Goal: Transaction & Acquisition: Book appointment/travel/reservation

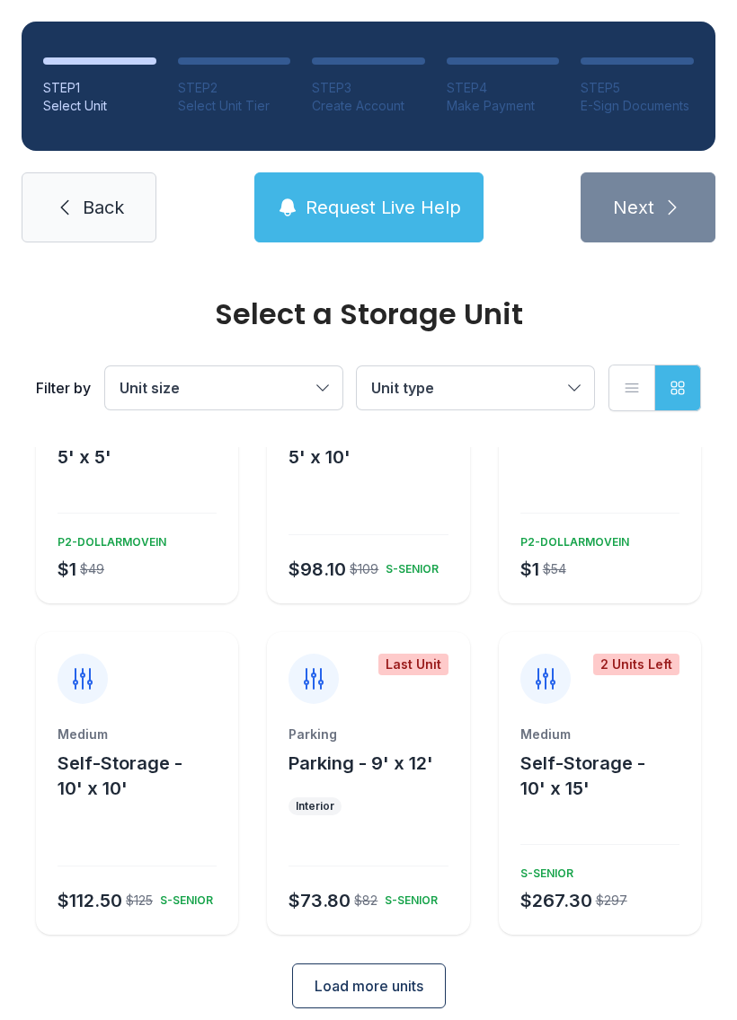
scroll to position [149, 0]
click at [137, 754] on span "Self-Storage - 10' x 10'" at bounding box center [119, 777] width 125 height 47
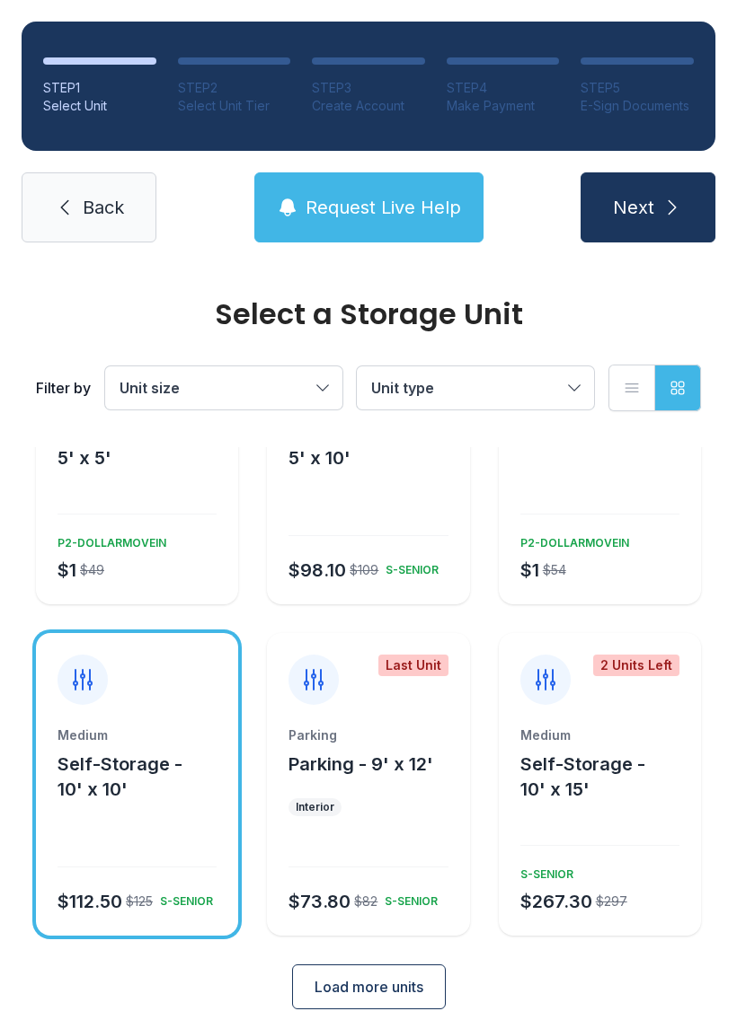
click at [393, 976] on span "Load more units" at bounding box center [368, 987] width 109 height 22
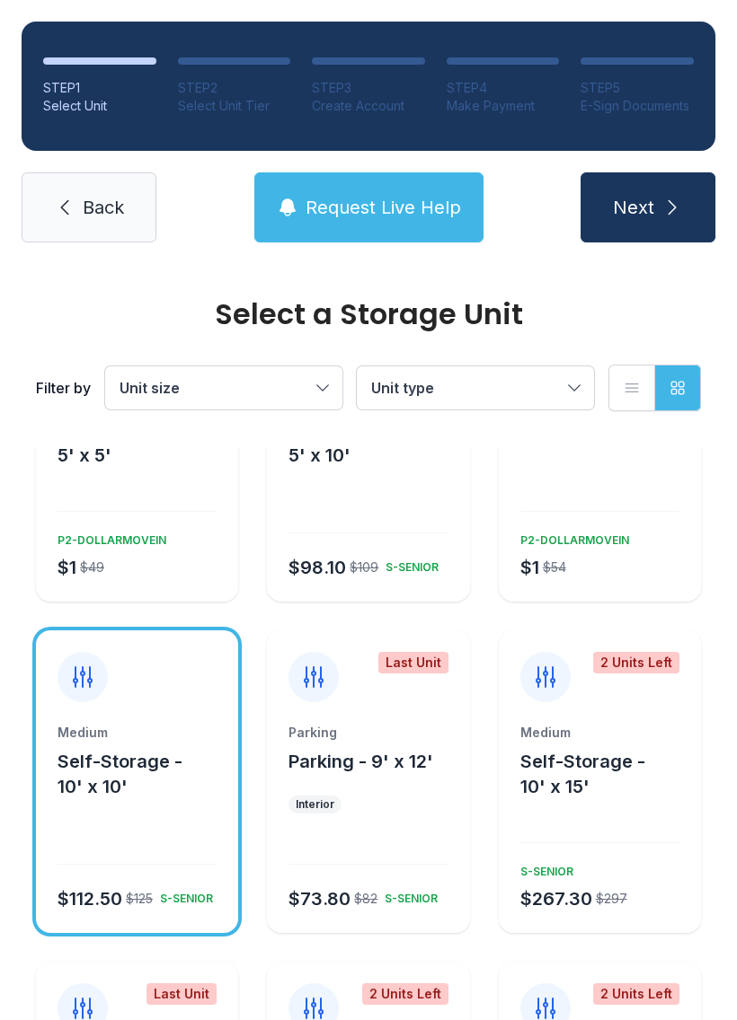
scroll to position [154, 0]
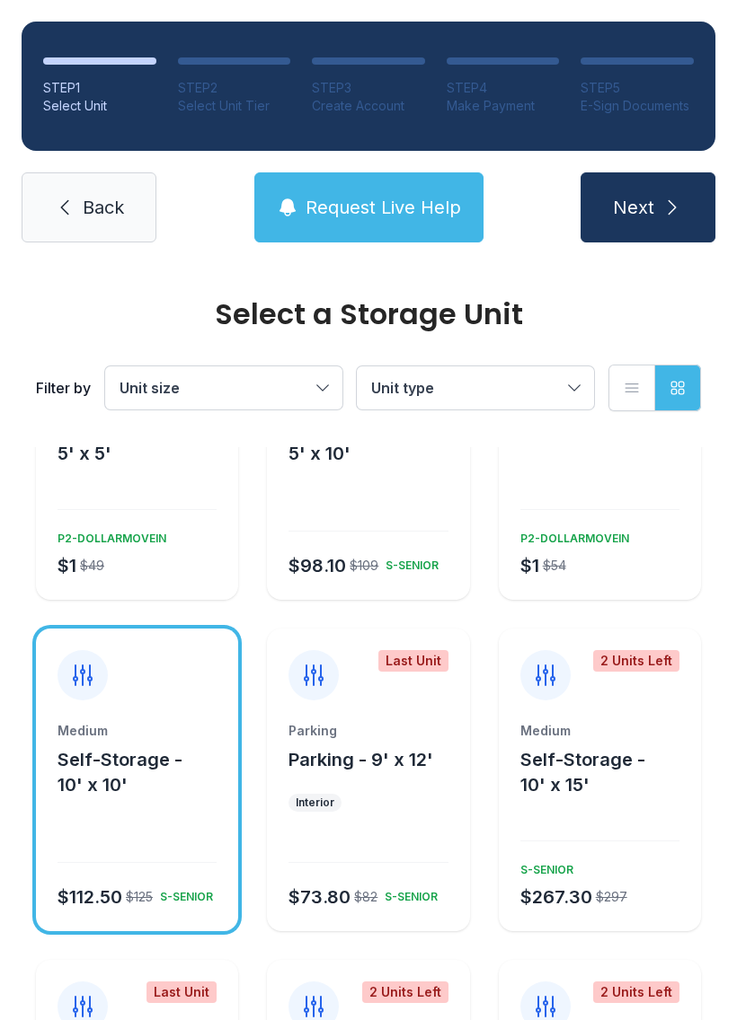
click at [180, 793] on div "Medium Self-Storage - 10' x 10' $112.50 $125 S-SENIOR" at bounding box center [137, 826] width 202 height 209
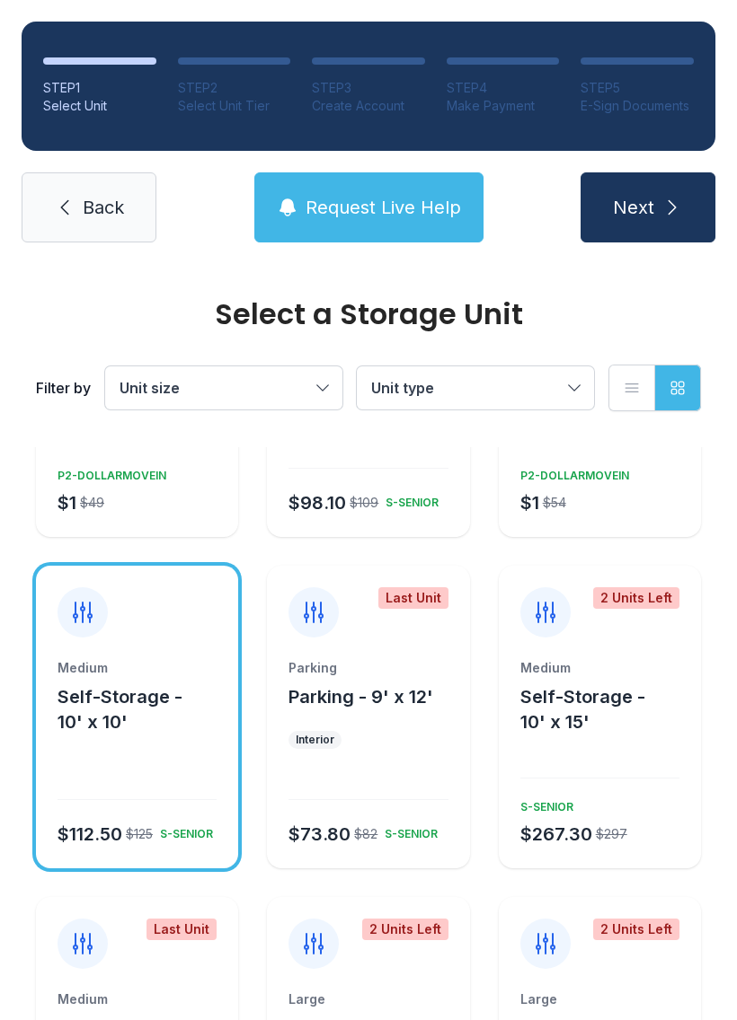
scroll to position [211, 0]
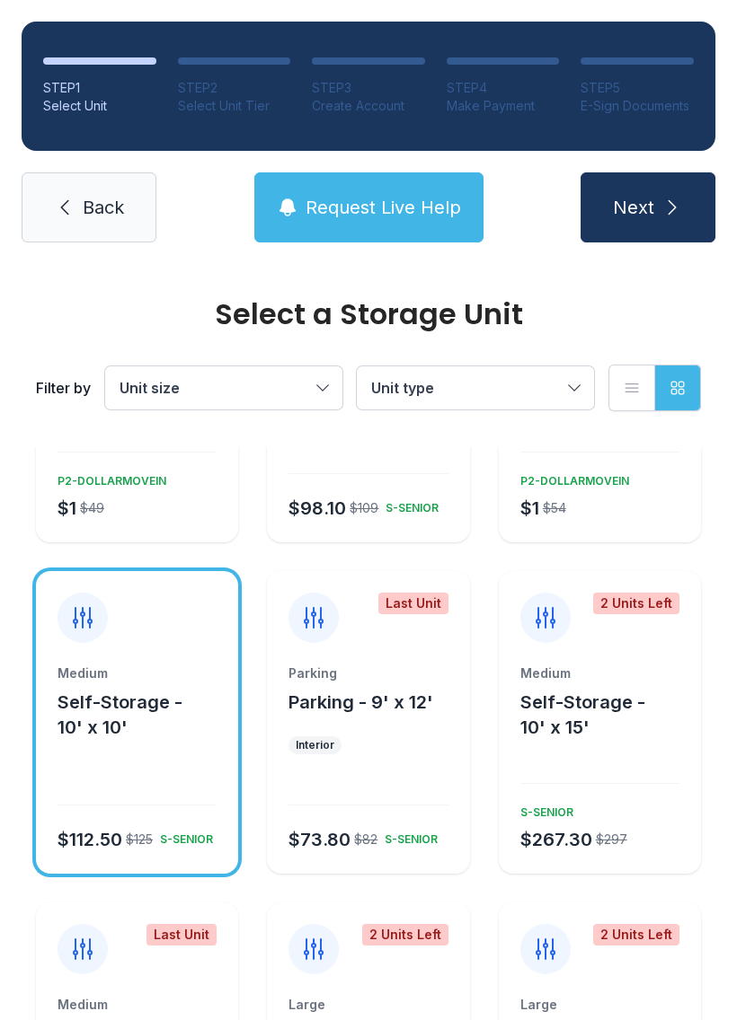
click at [682, 213] on icon "submit" at bounding box center [672, 208] width 22 height 22
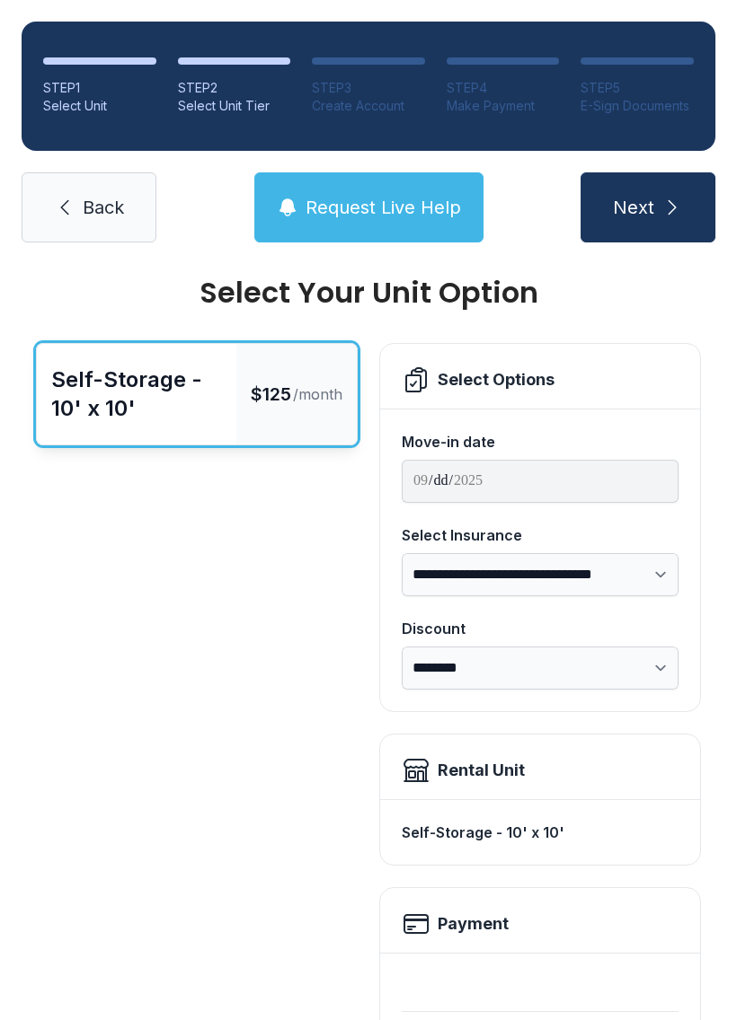
scroll to position [14, 0]
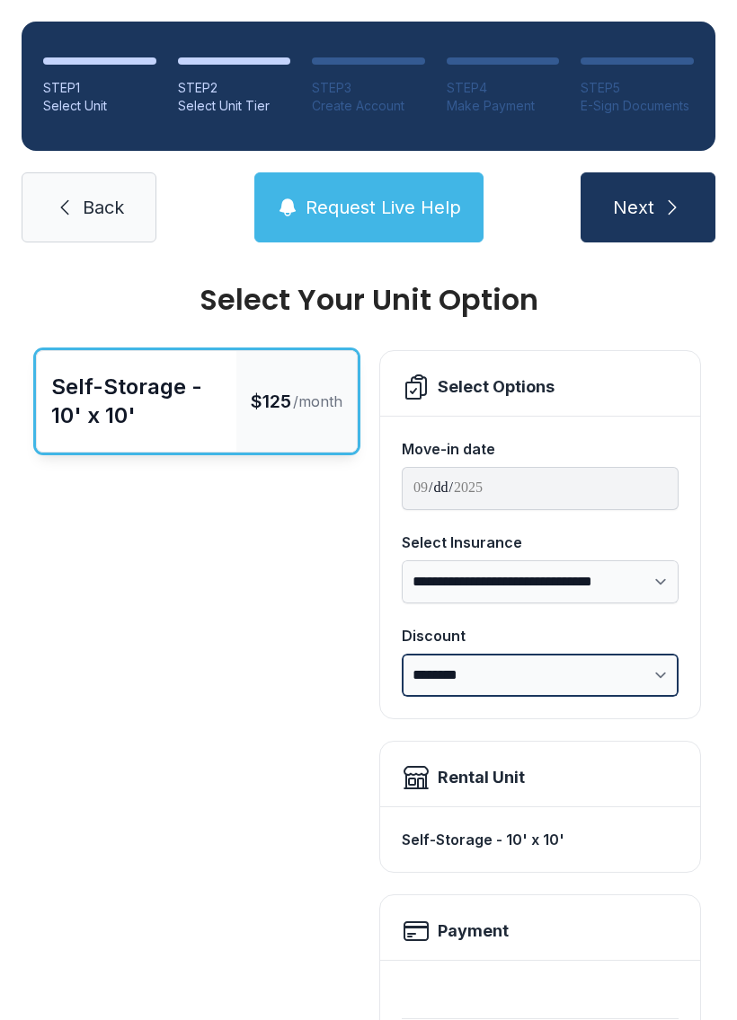
click at [505, 670] on select "**********" at bounding box center [540, 675] width 277 height 43
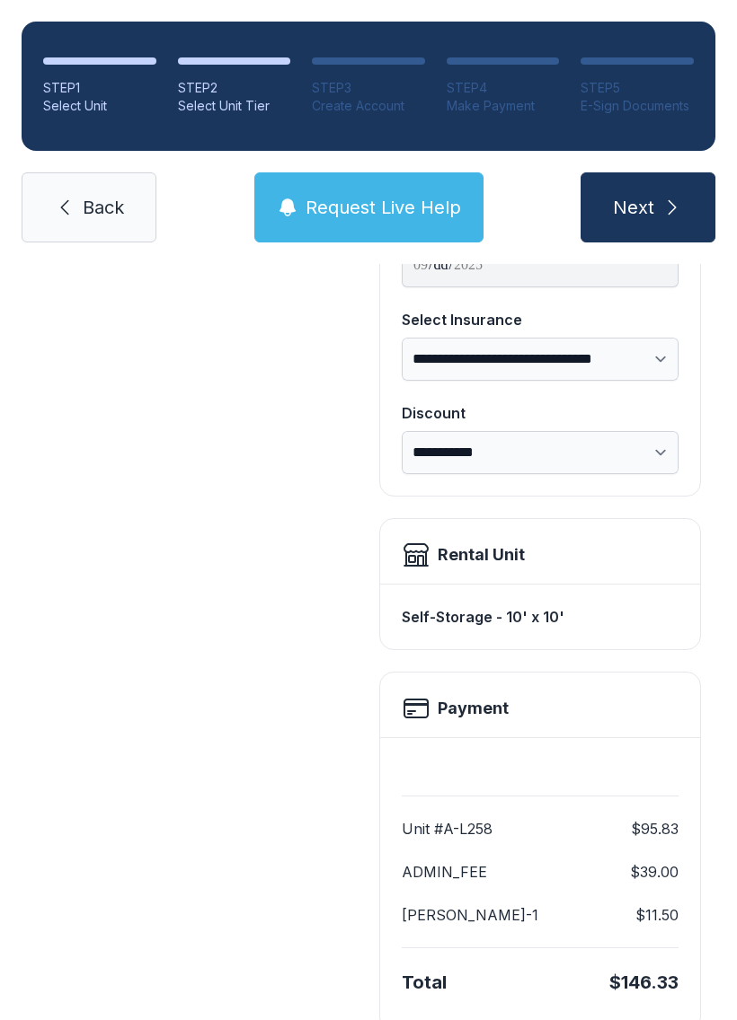
scroll to position [204, 0]
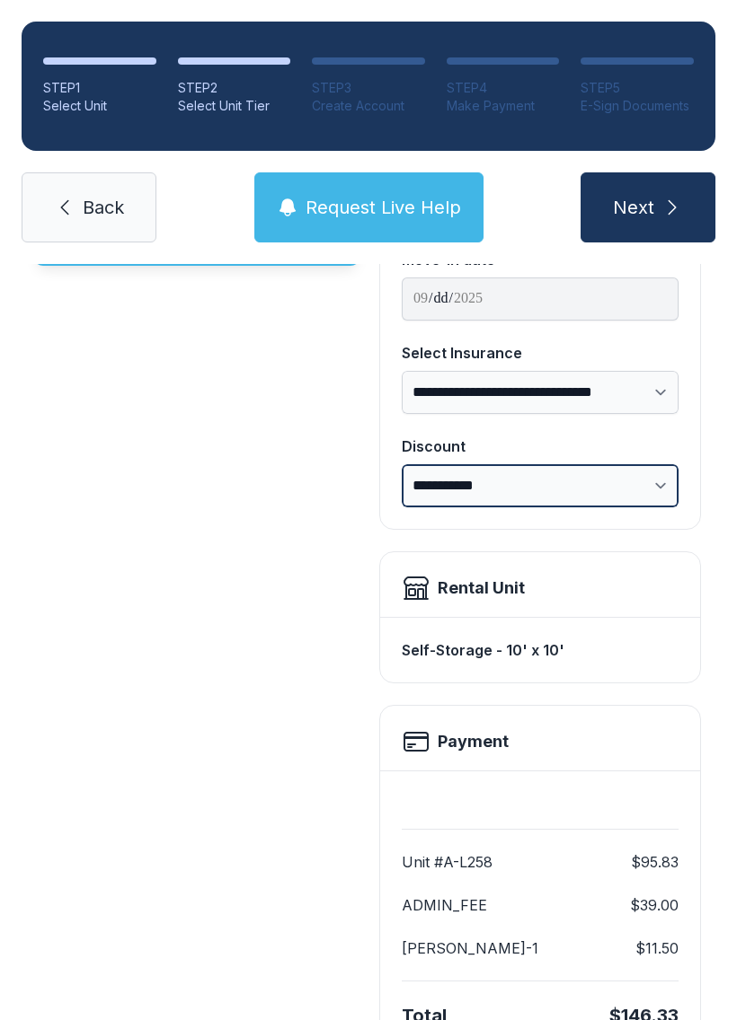
click at [529, 477] on select "**********" at bounding box center [540, 485] width 277 height 43
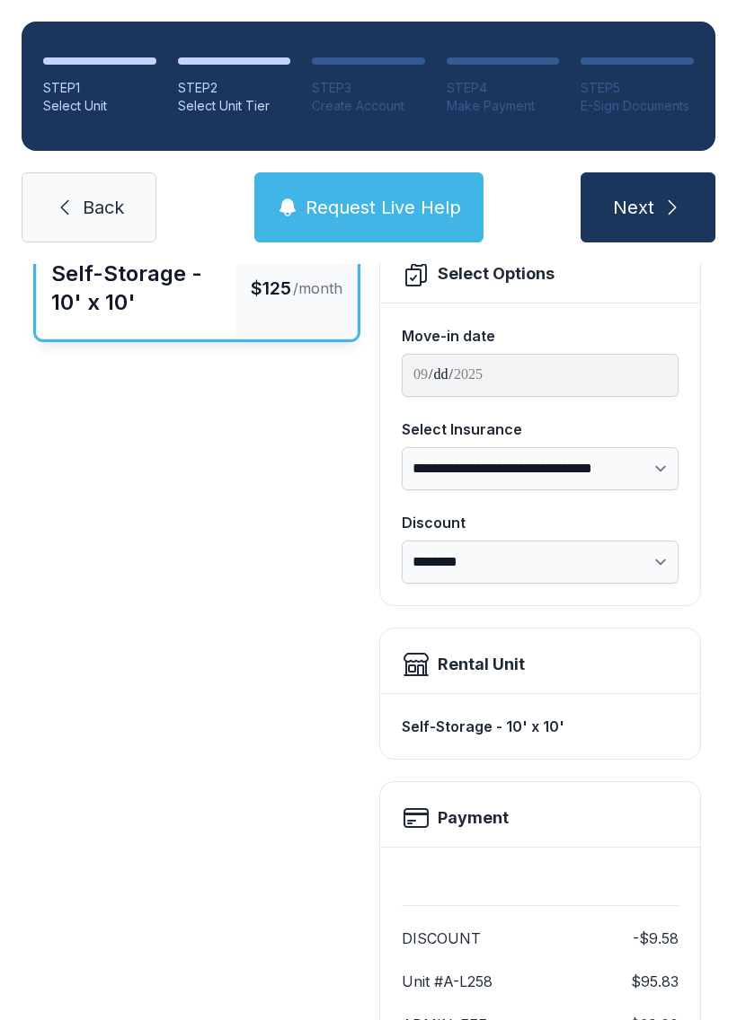
scroll to position [126, 0]
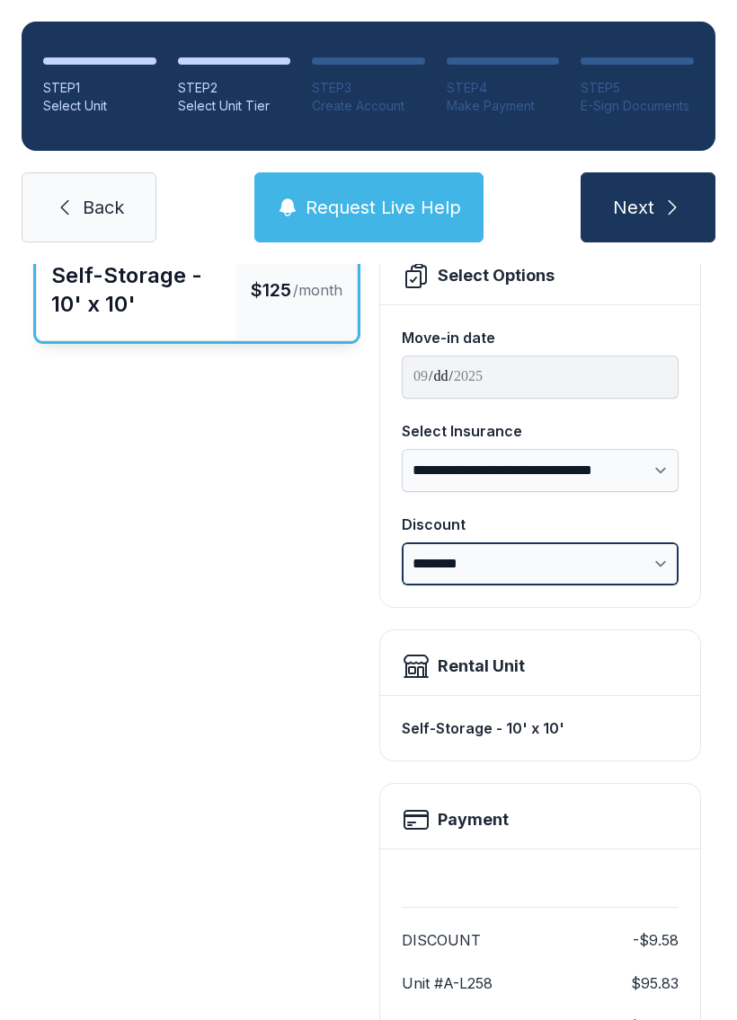
click at [517, 552] on select "**********" at bounding box center [540, 564] width 277 height 43
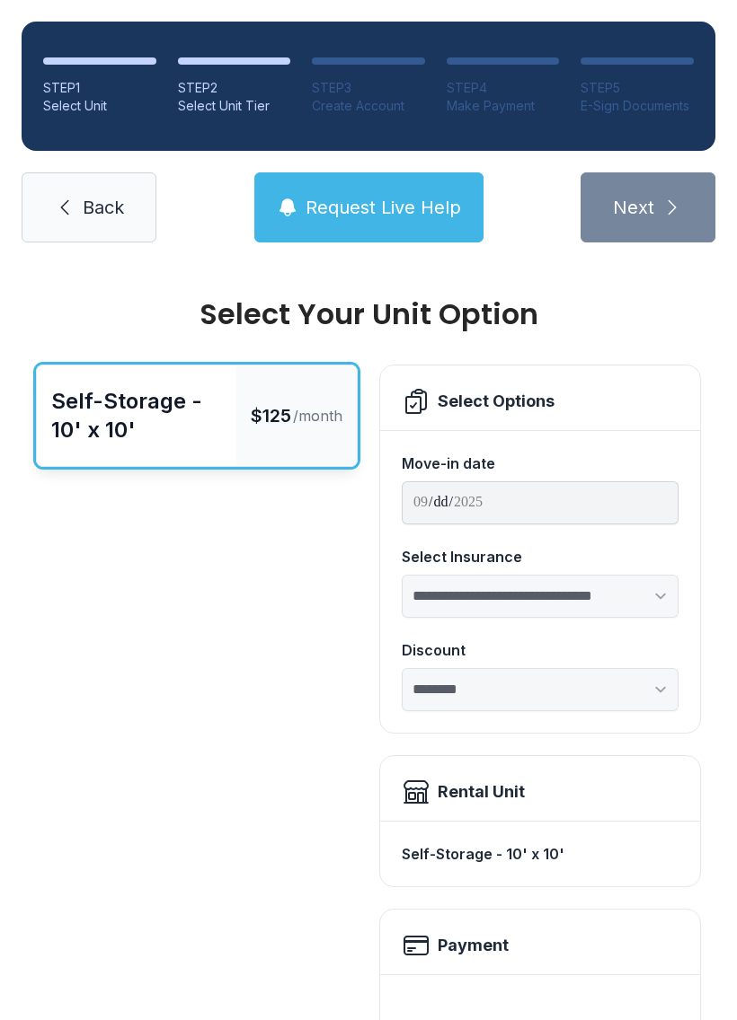
scroll to position [0, 0]
select select "****"
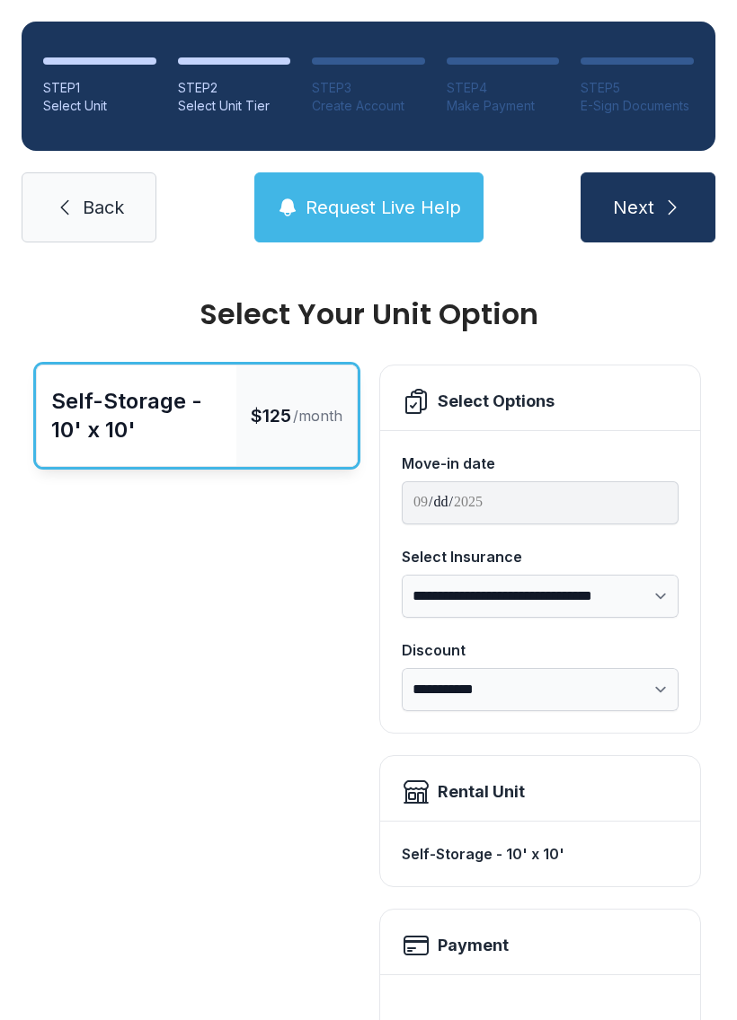
click at [654, 203] on button "Next" at bounding box center [647, 207] width 135 height 70
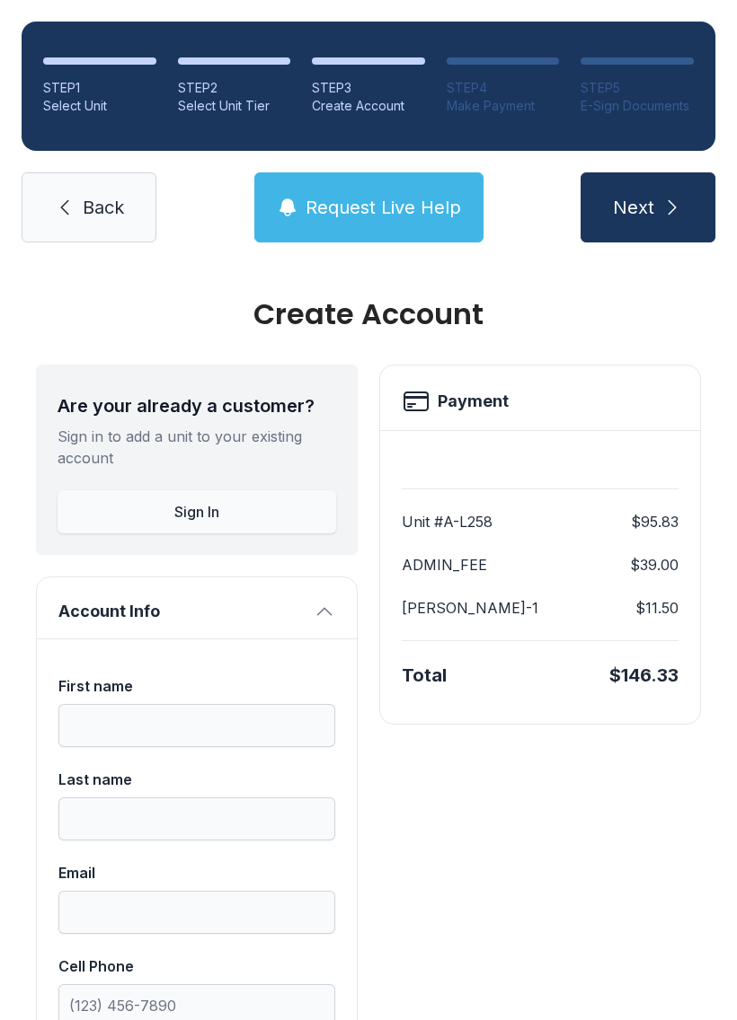
click at [105, 199] on span "Back" at bounding box center [103, 207] width 41 height 25
select select "****"
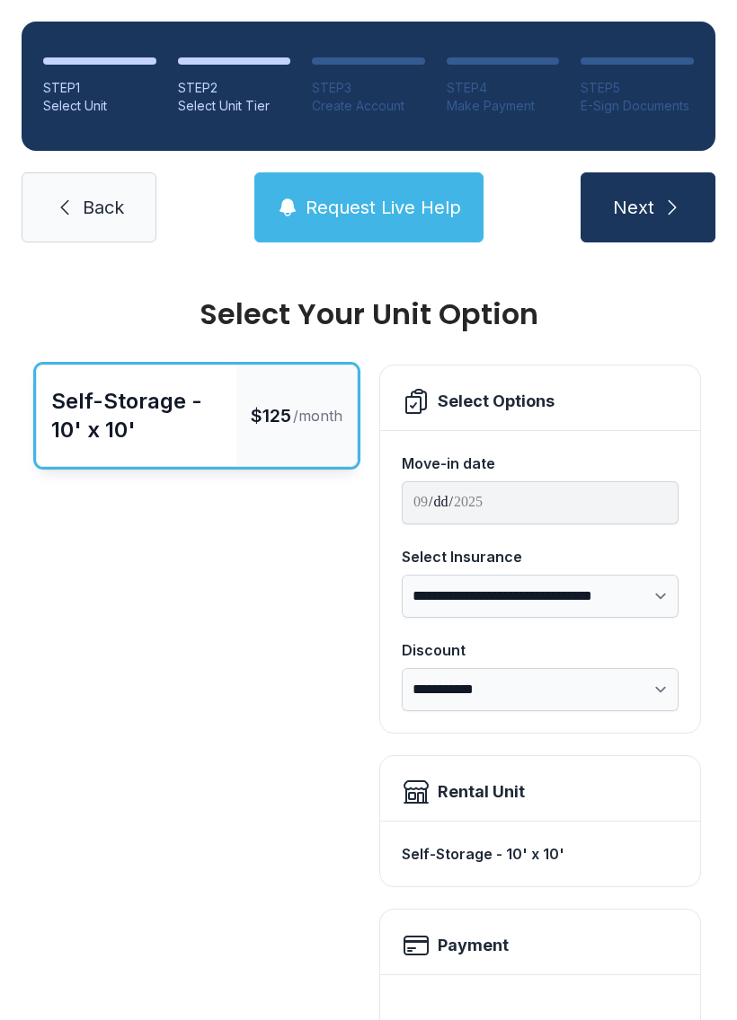
click at [87, 211] on span "Back" at bounding box center [103, 207] width 41 height 25
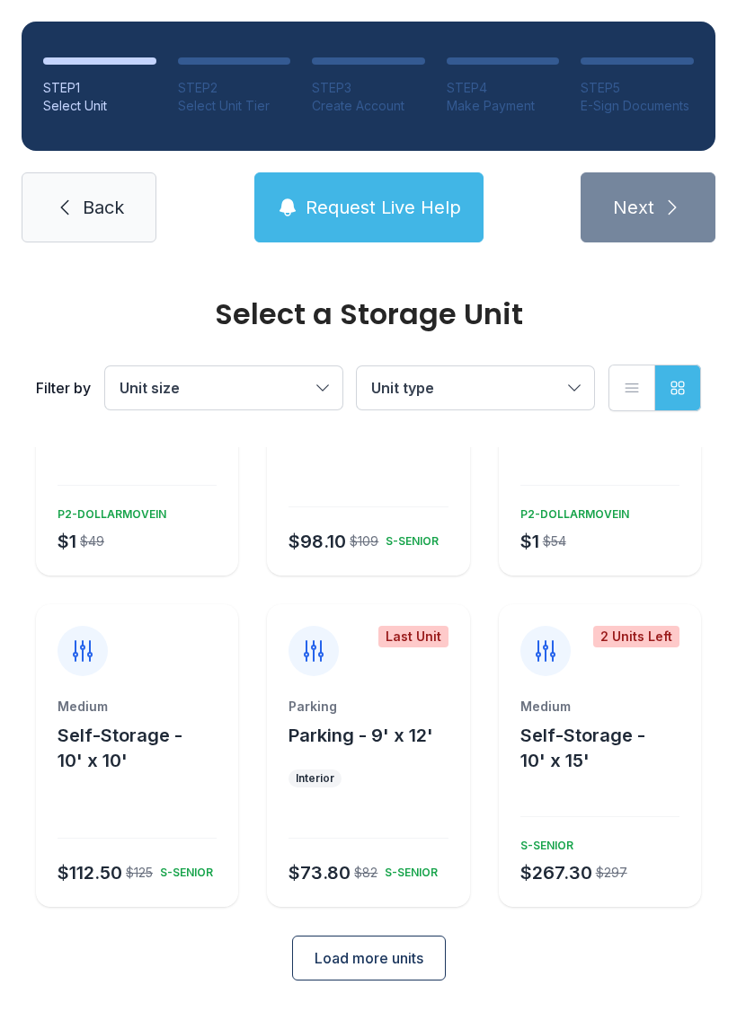
scroll to position [149, 0]
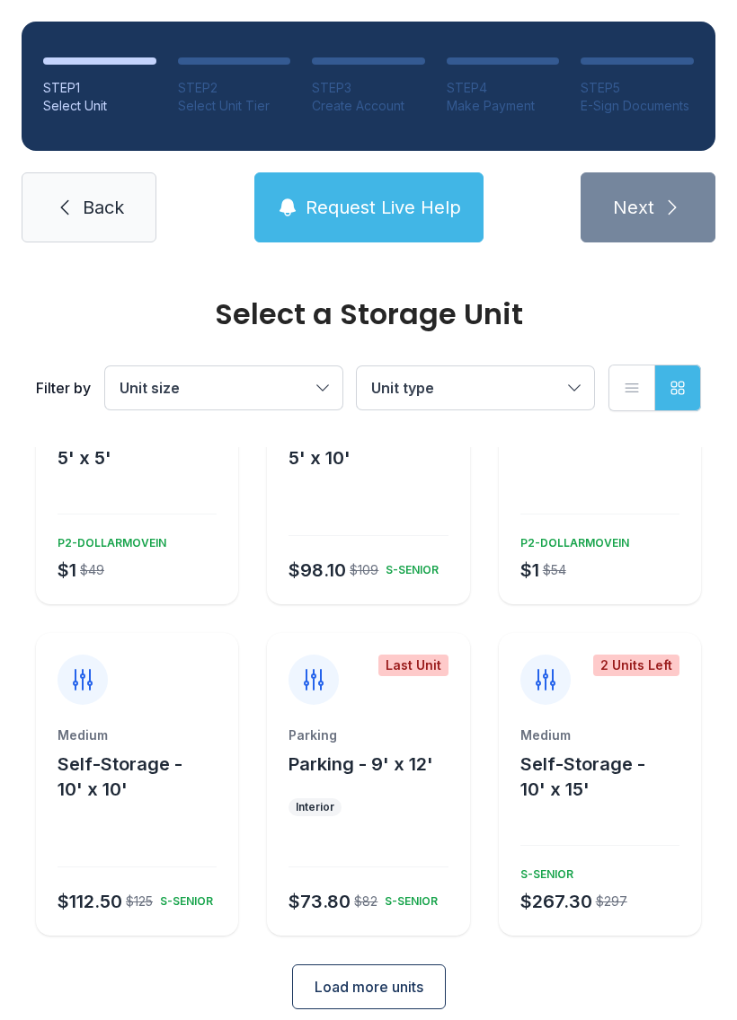
click at [406, 965] on button "Load more units" at bounding box center [369, 987] width 154 height 45
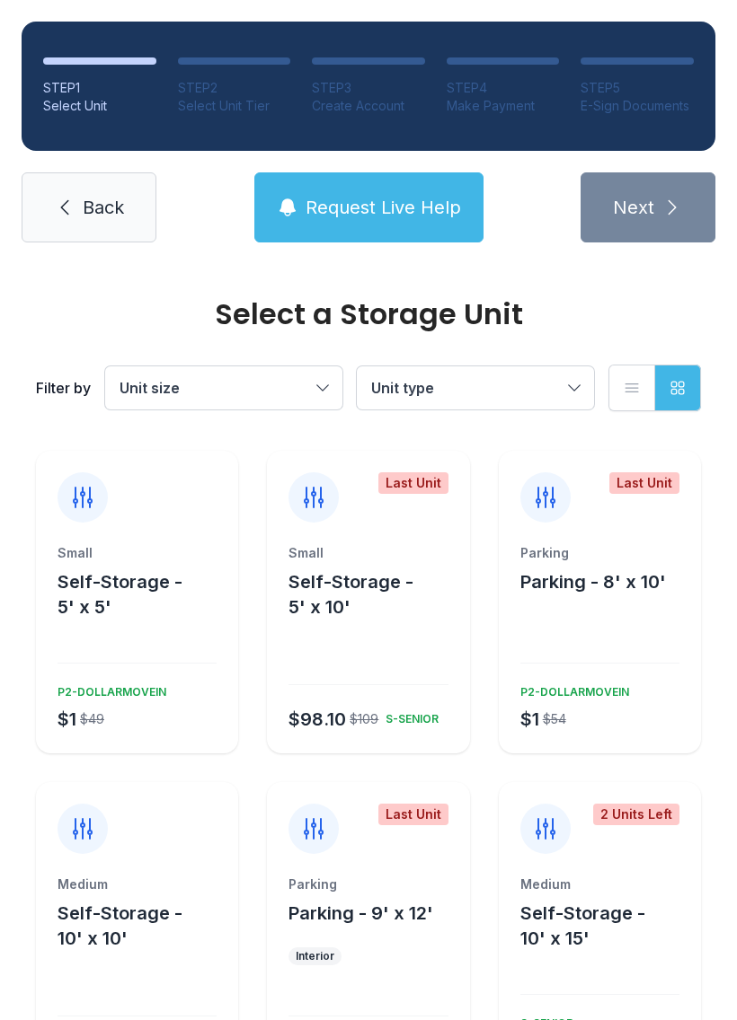
scroll to position [0, 0]
click at [105, 208] on span "Back" at bounding box center [103, 207] width 41 height 25
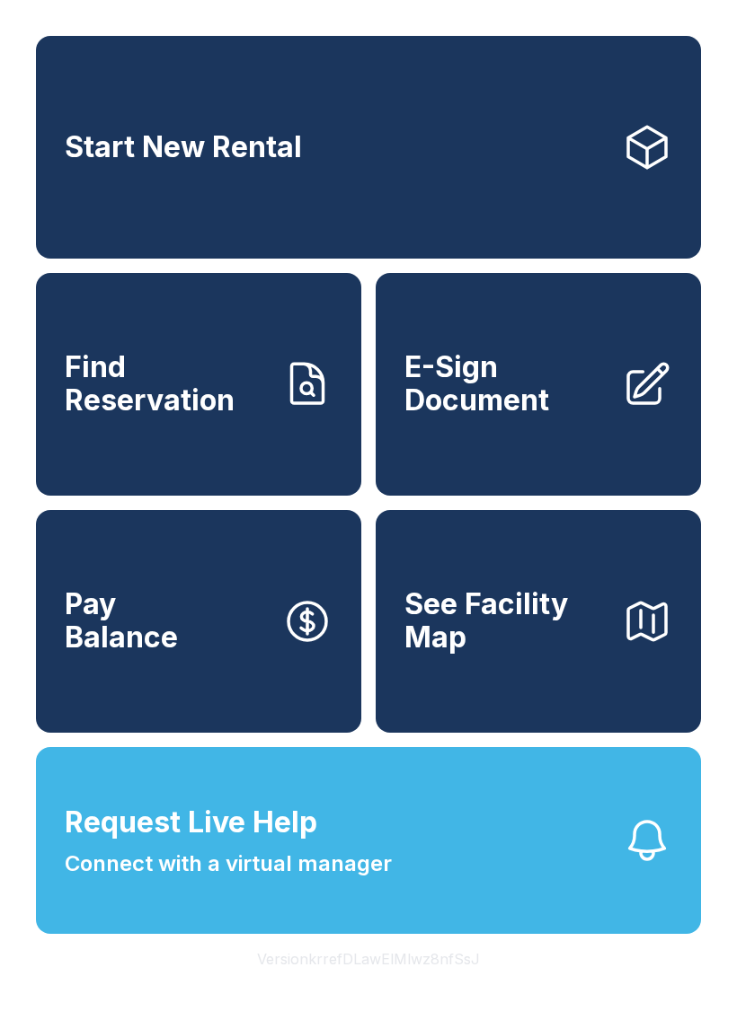
click at [395, 142] on link "Start New Rental" at bounding box center [368, 147] width 665 height 223
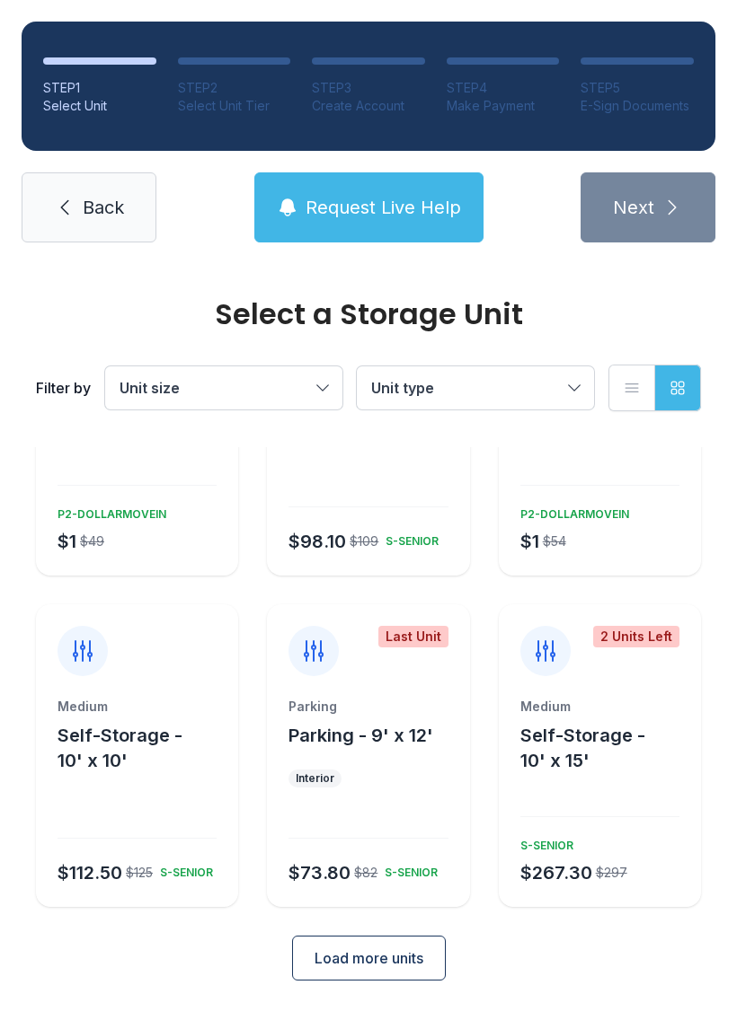
scroll to position [149, 0]
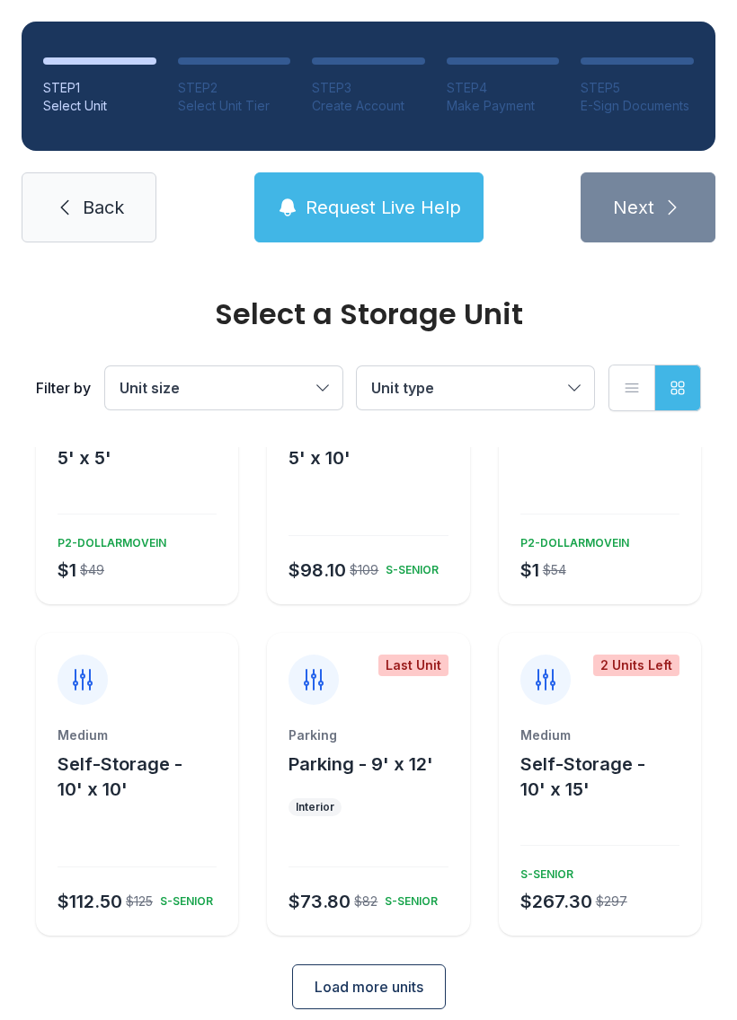
click at [132, 754] on span "Self-Storage - 10' x 10'" at bounding box center [119, 777] width 125 height 47
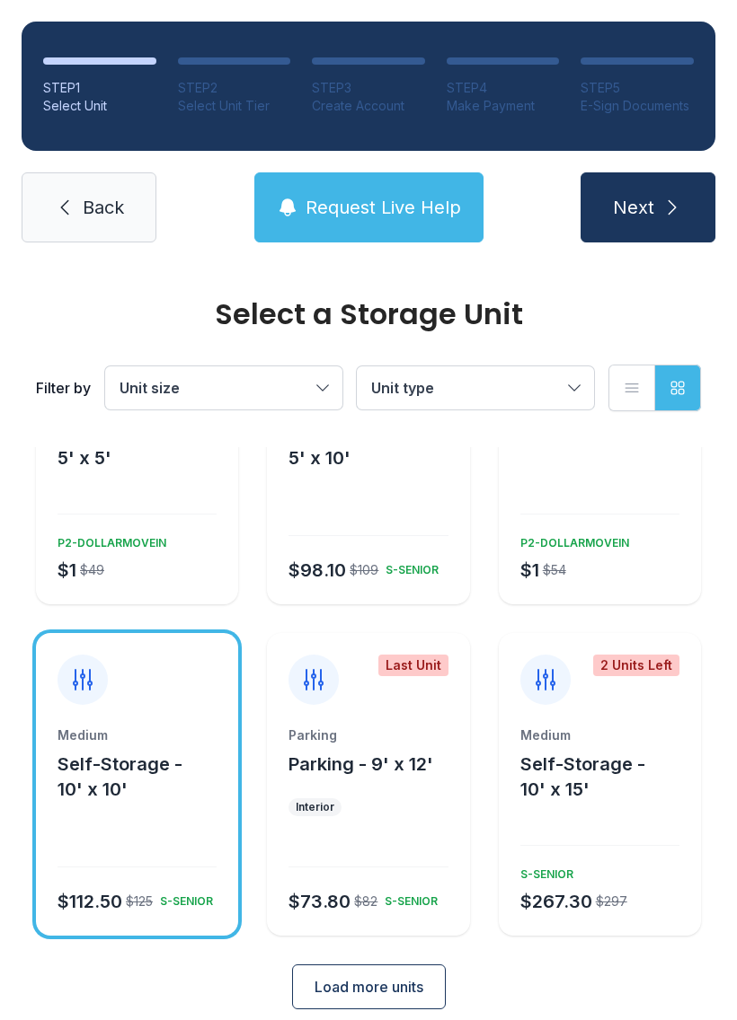
click at [653, 221] on button "Next" at bounding box center [647, 207] width 135 height 70
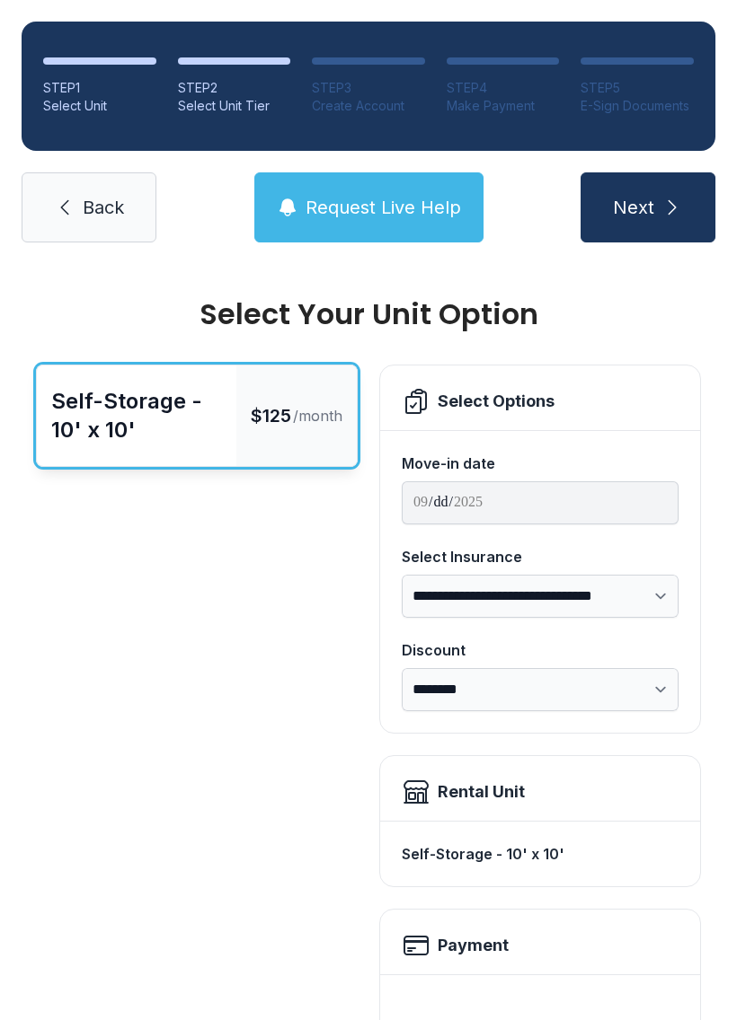
click at [681, 191] on button "Next" at bounding box center [647, 207] width 135 height 70
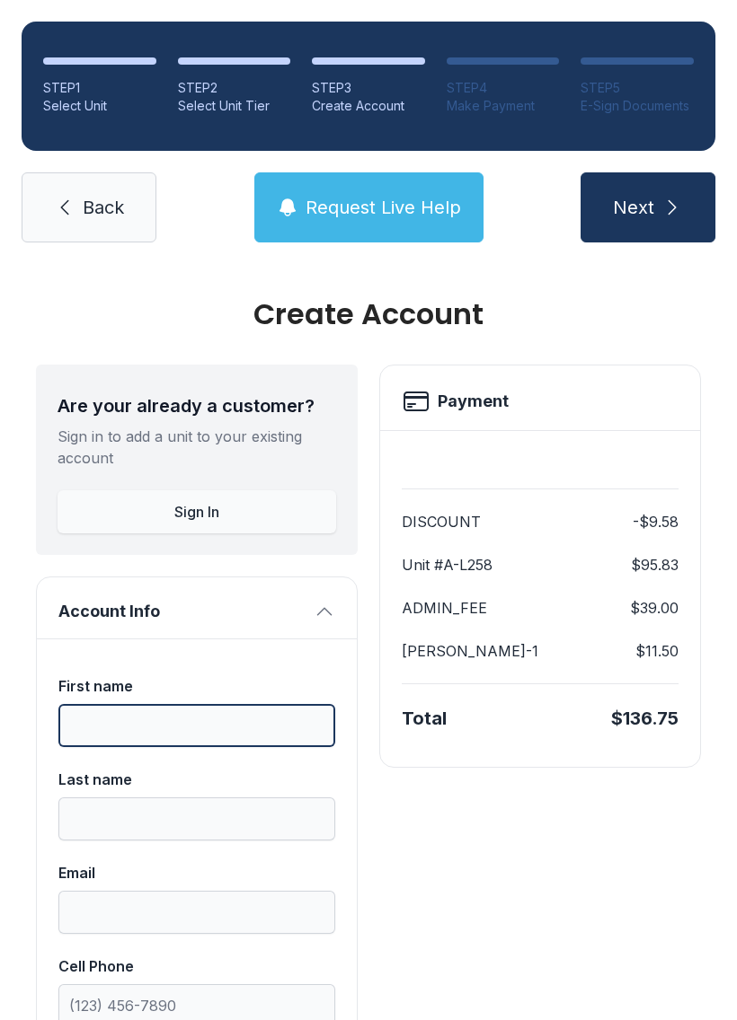
click at [256, 715] on input "First name" at bounding box center [196, 725] width 277 height 43
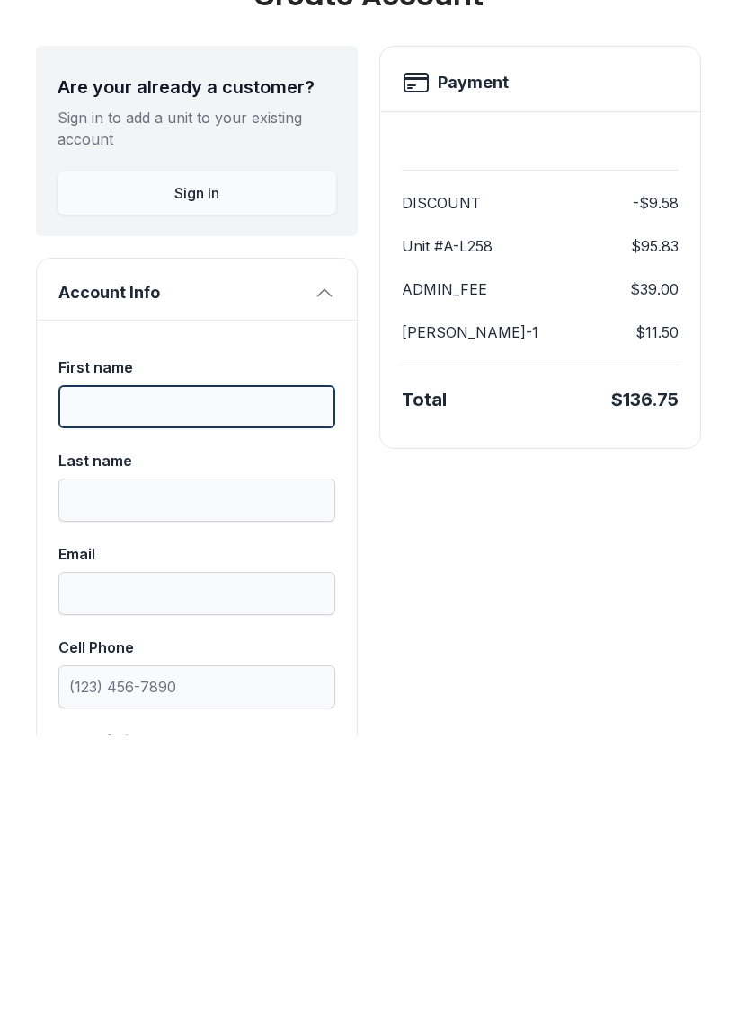
scroll to position [35, 0]
click at [269, 455] on button "Sign In" at bounding box center [196, 476] width 278 height 43
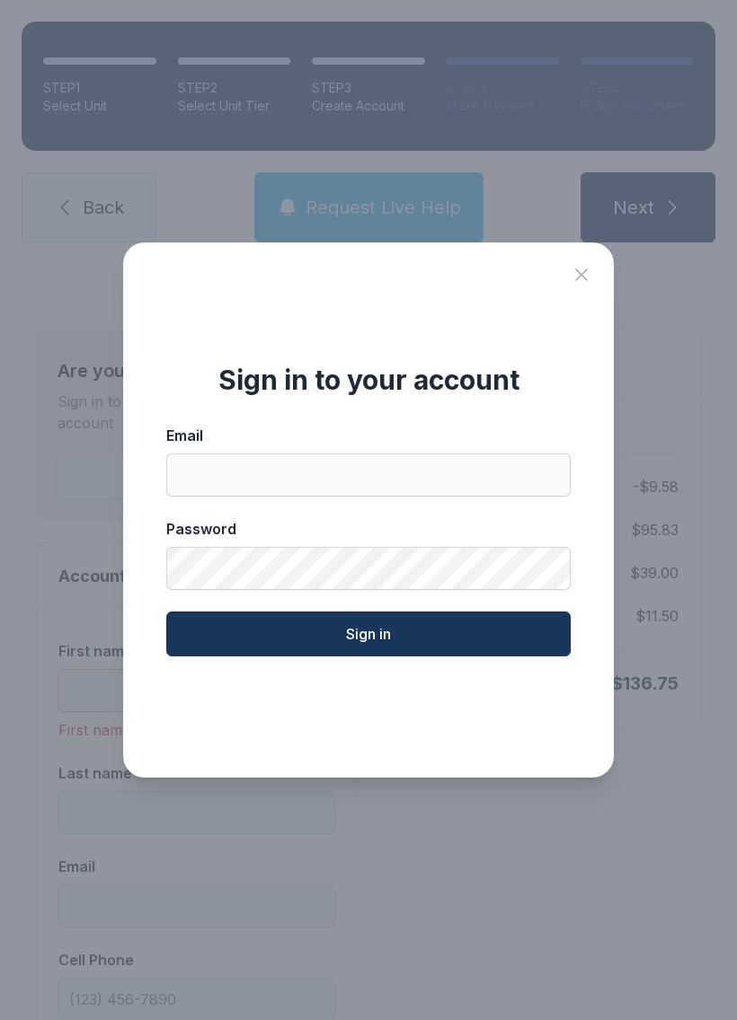
click at [582, 280] on icon "Close sign in modal" at bounding box center [581, 275] width 22 height 22
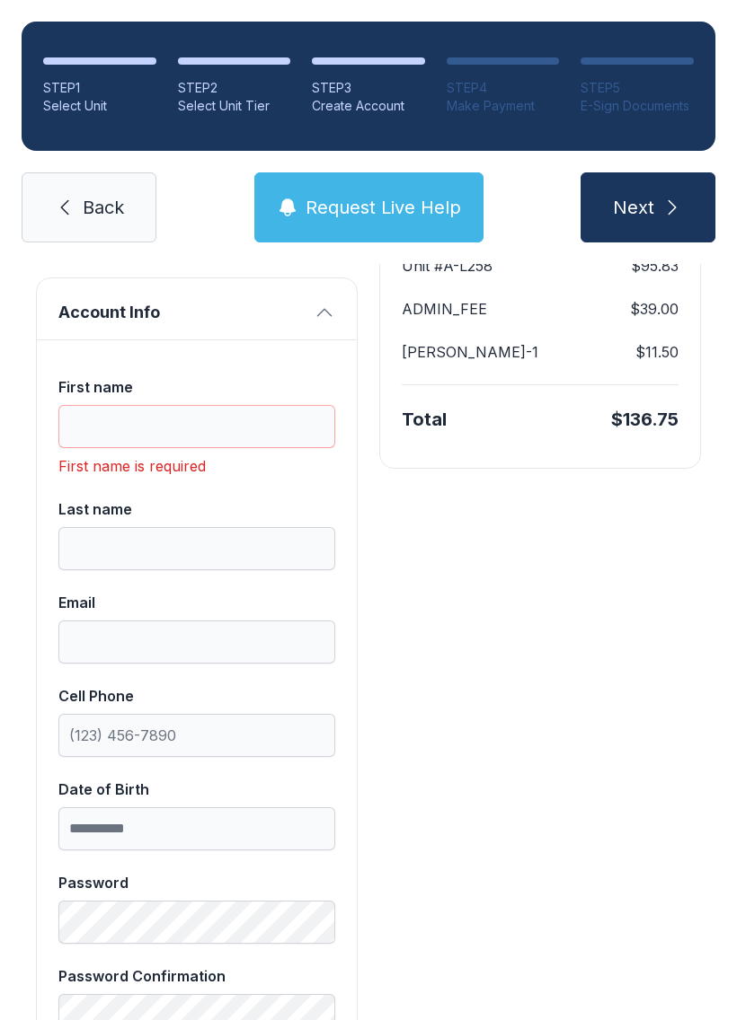
scroll to position [298, 0]
click at [280, 406] on input "First name" at bounding box center [196, 427] width 277 height 43
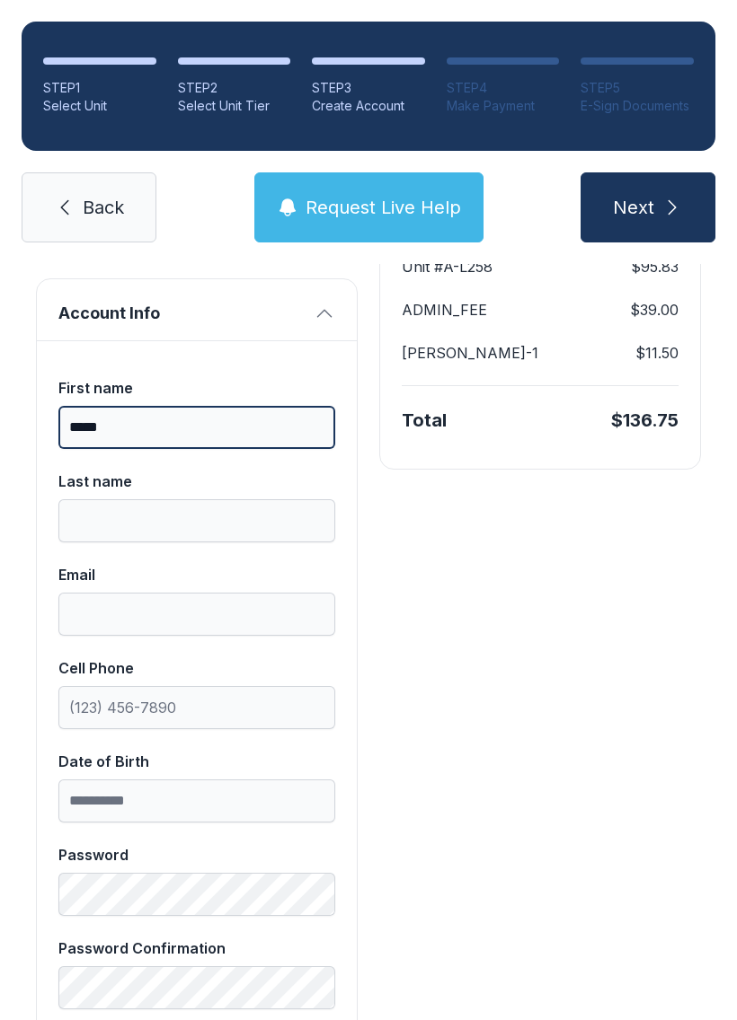
type input "*****"
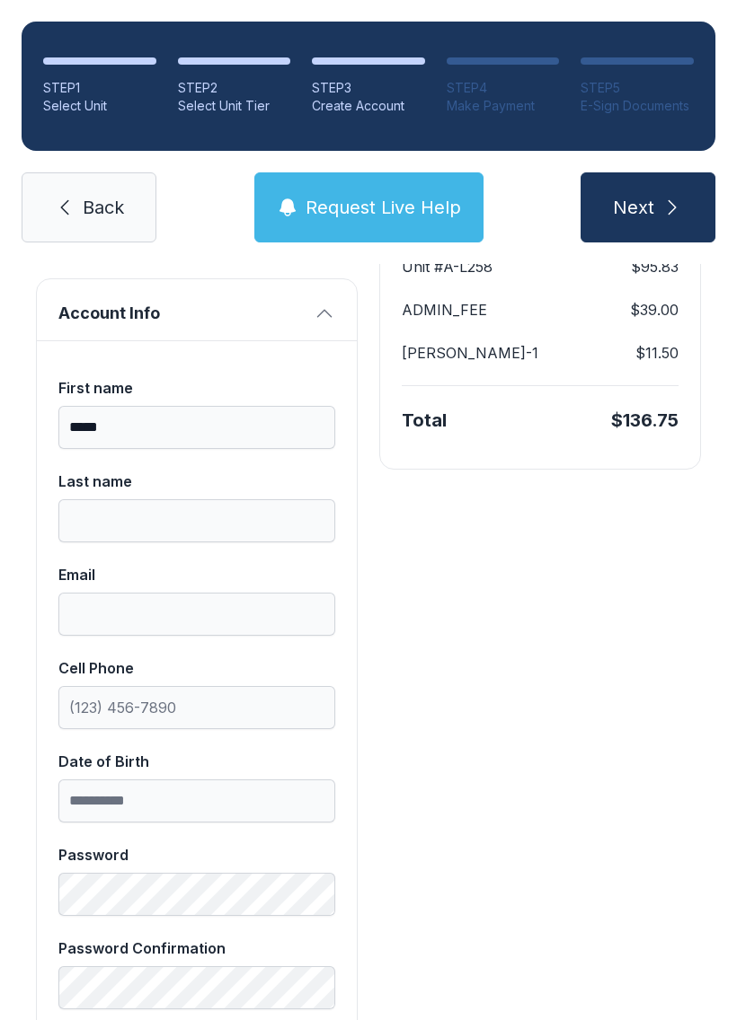
click at [232, 471] on div "Last name" at bounding box center [196, 482] width 277 height 22
click at [232, 499] on input "Last name" at bounding box center [196, 520] width 277 height 43
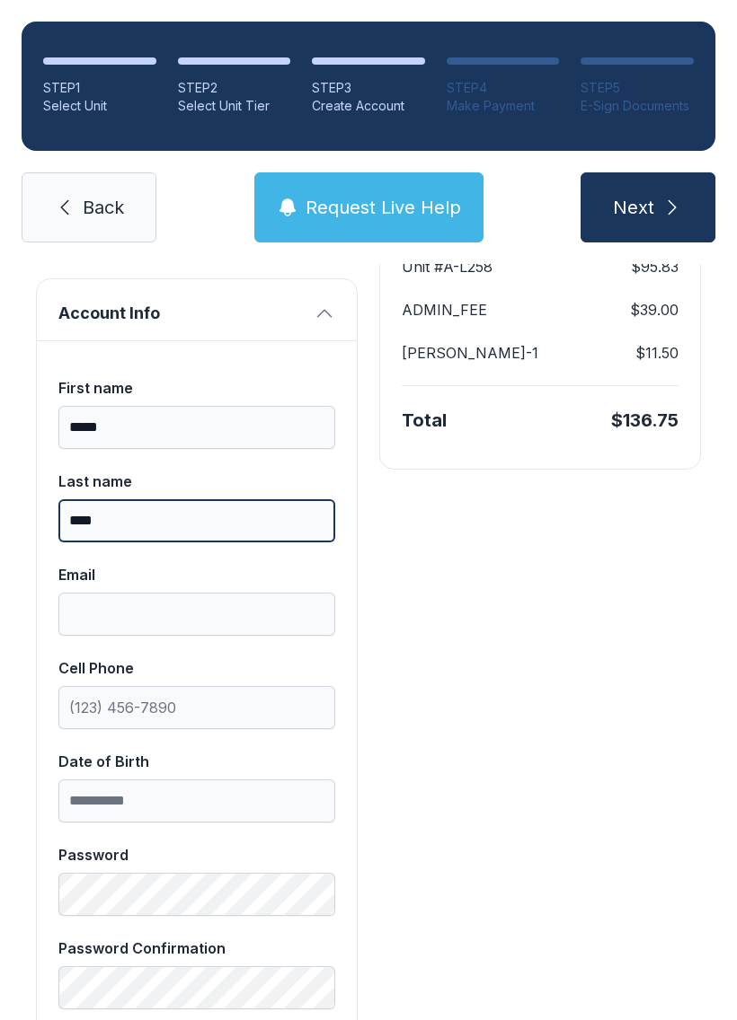
type input "****"
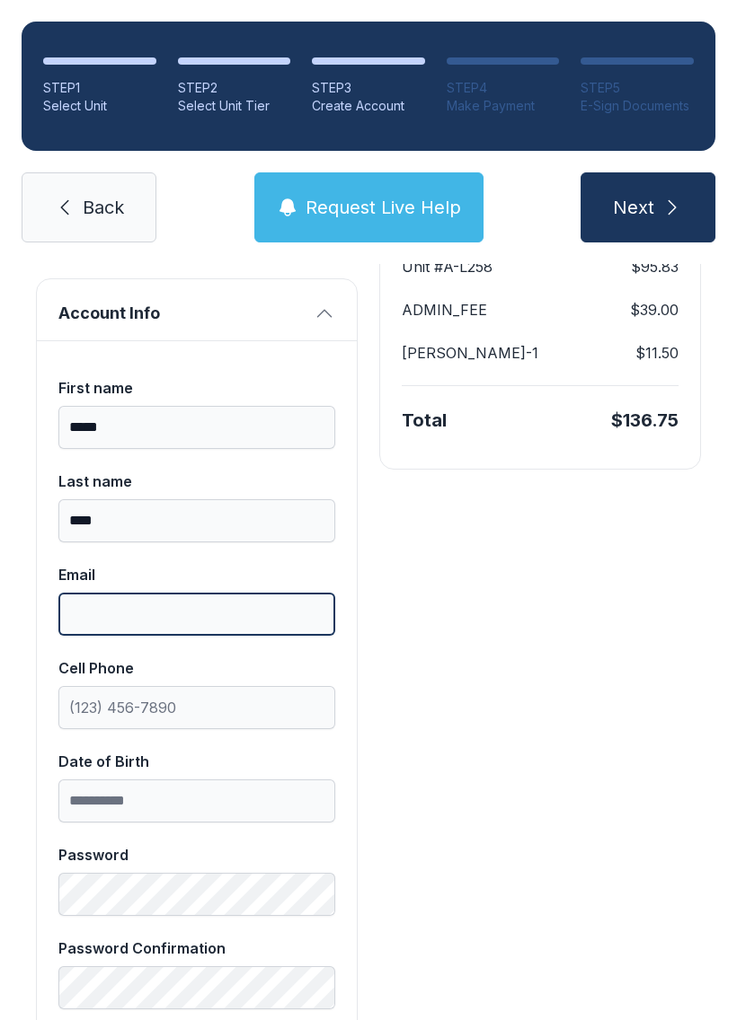
click at [215, 593] on input "Email" at bounding box center [196, 614] width 277 height 43
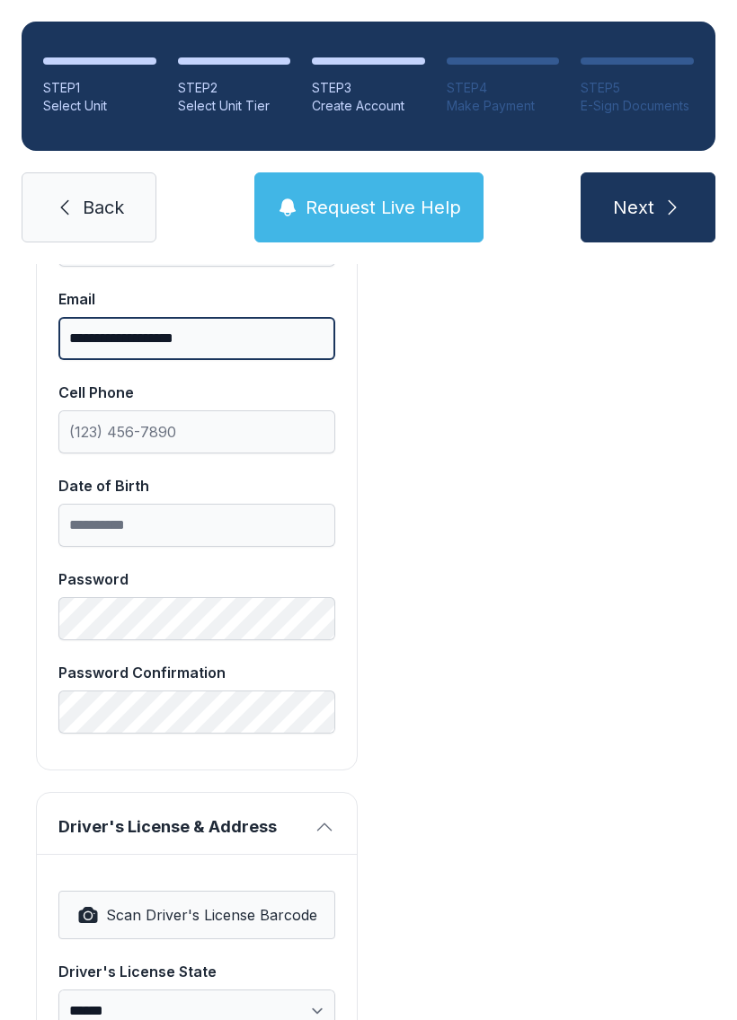
scroll to position [573, 0]
type input "**********"
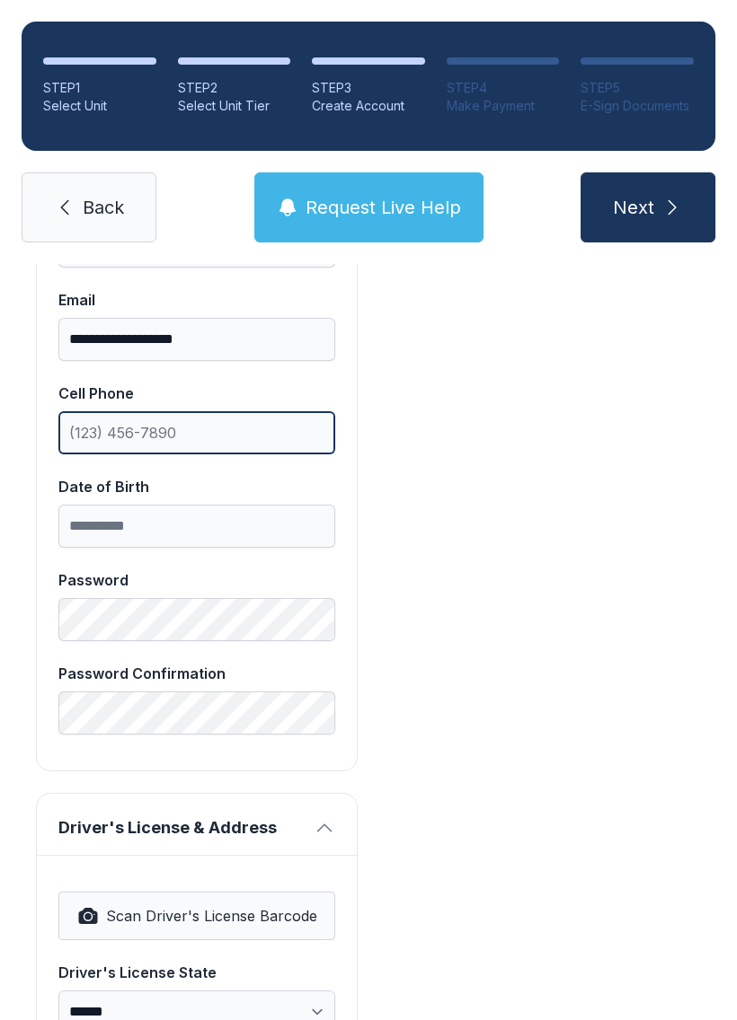
click at [251, 411] on input "Cell Phone" at bounding box center [196, 432] width 277 height 43
click at [243, 411] on input "(97" at bounding box center [196, 432] width 277 height 43
type input "("
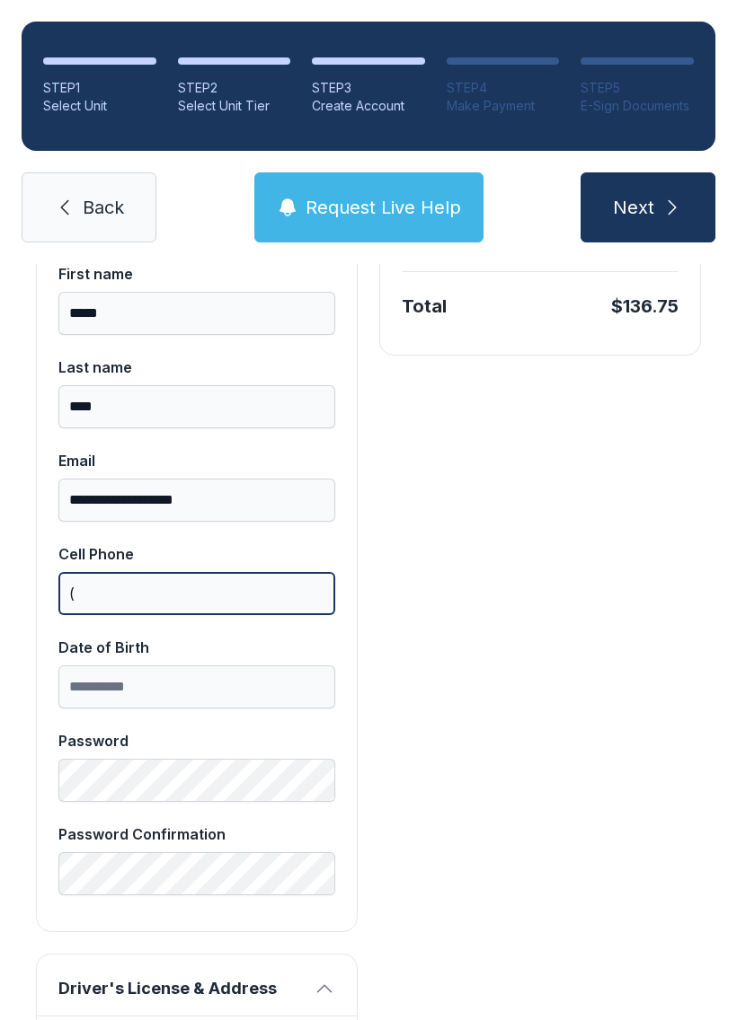
scroll to position [413, 0]
click at [276, 571] on input "(" at bounding box center [196, 592] width 277 height 43
